Goal: Check status

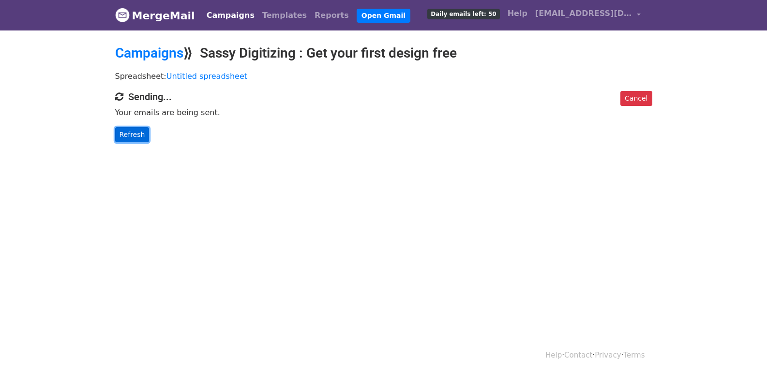
click at [125, 134] on link "Refresh" at bounding box center [132, 134] width 34 height 15
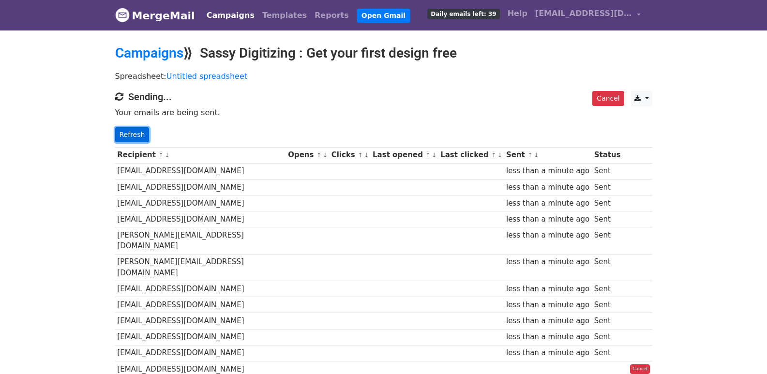
click at [133, 135] on link "Refresh" at bounding box center [132, 134] width 34 height 15
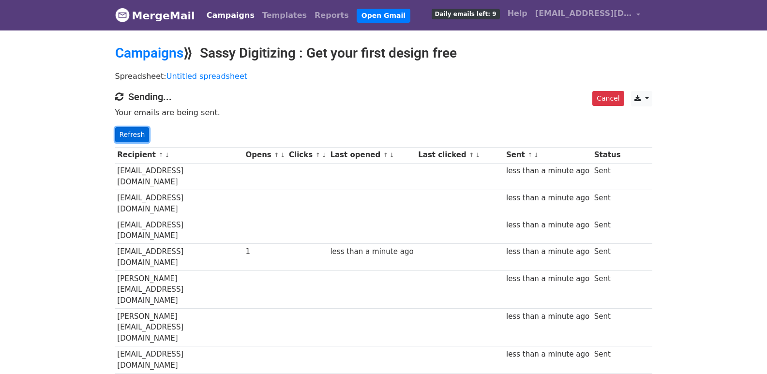
click at [136, 131] on link "Refresh" at bounding box center [132, 134] width 34 height 15
